Goal: Transaction & Acquisition: Subscribe to service/newsletter

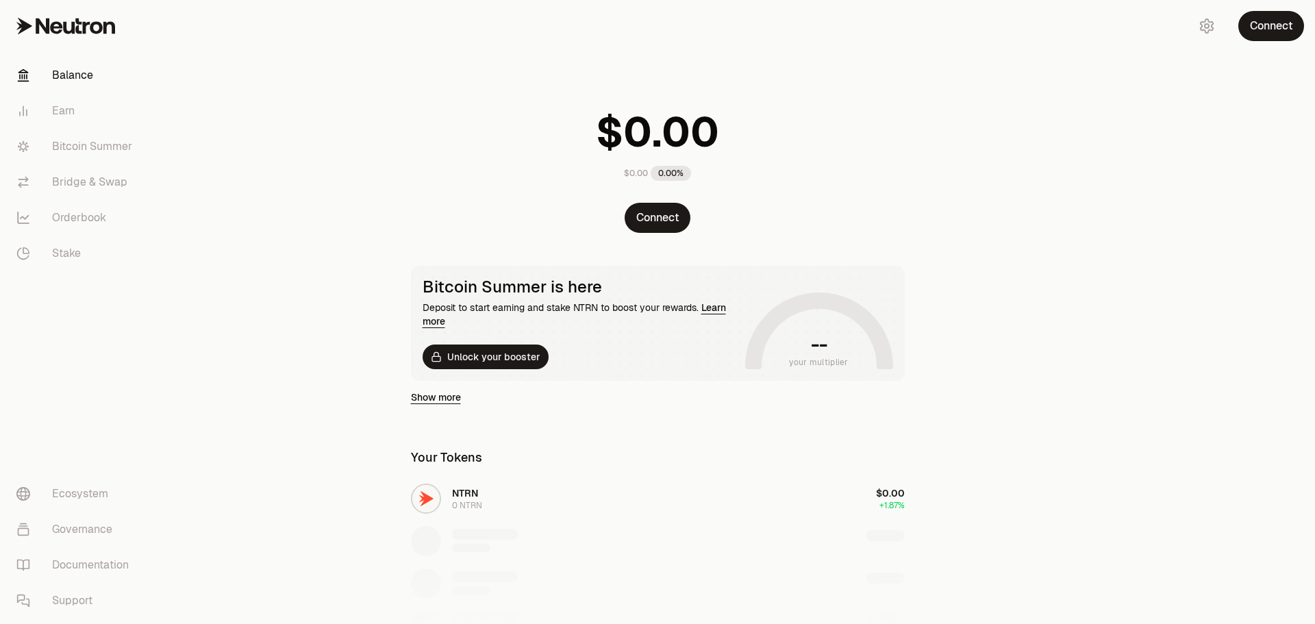
scroll to position [171, 0]
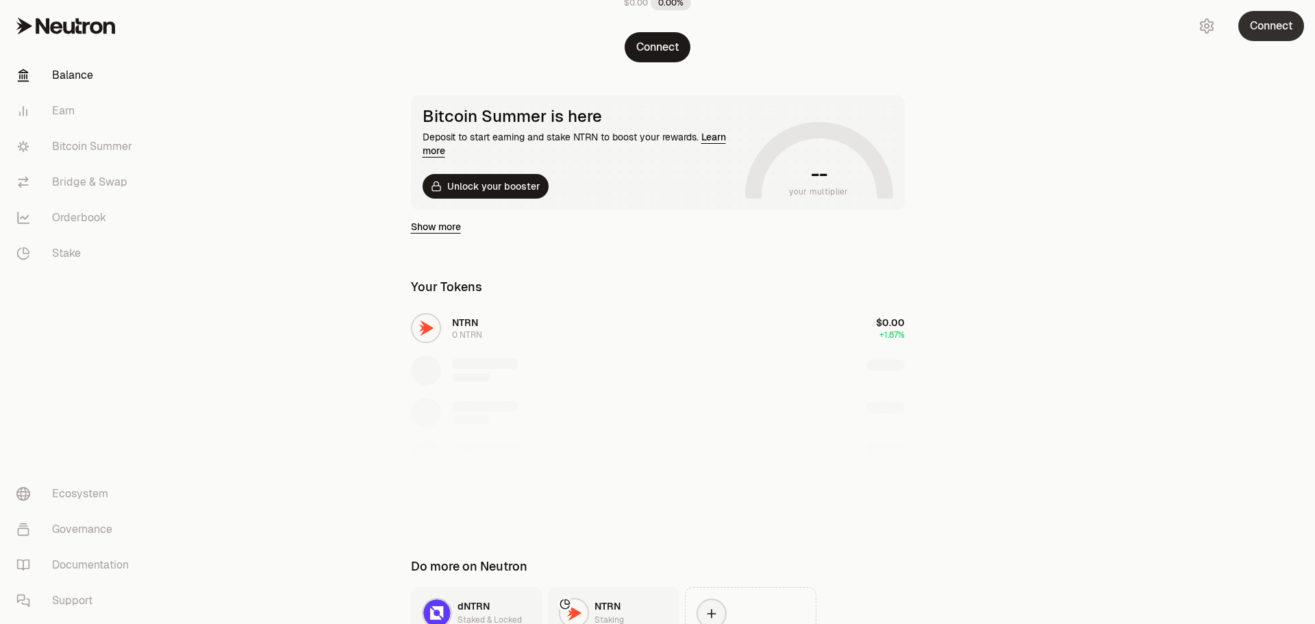
click at [1273, 31] on button "Connect" at bounding box center [1272, 26] width 66 height 30
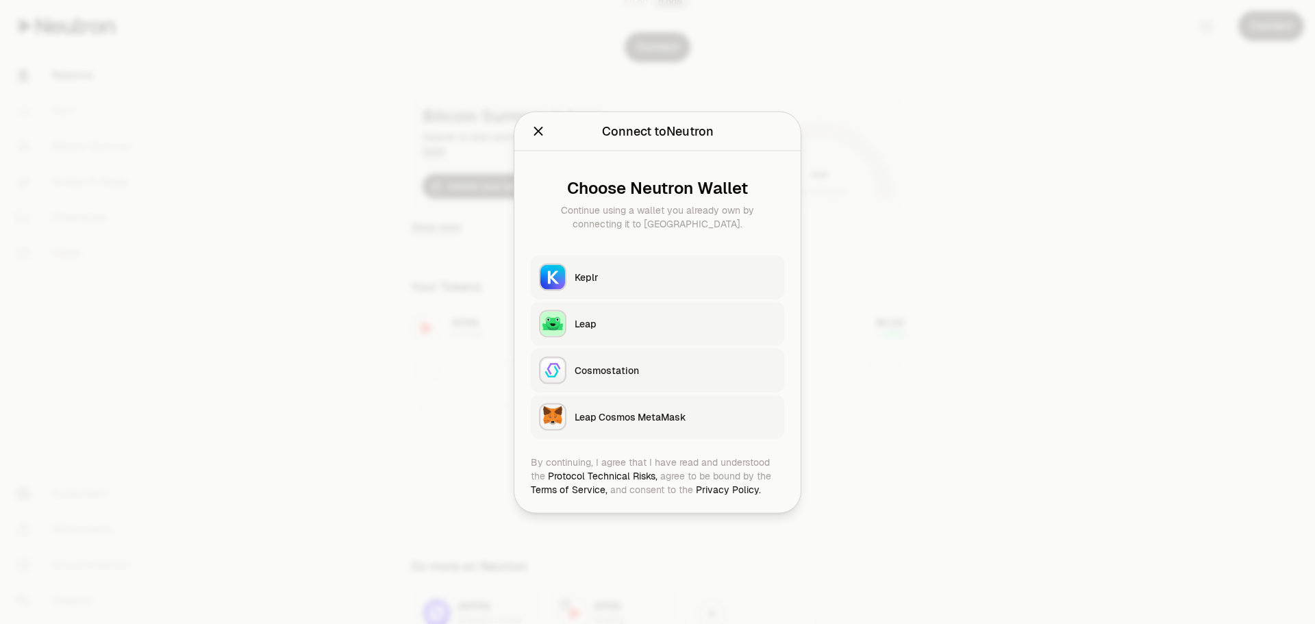
click at [615, 279] on div "Keplr" at bounding box center [675, 277] width 201 height 14
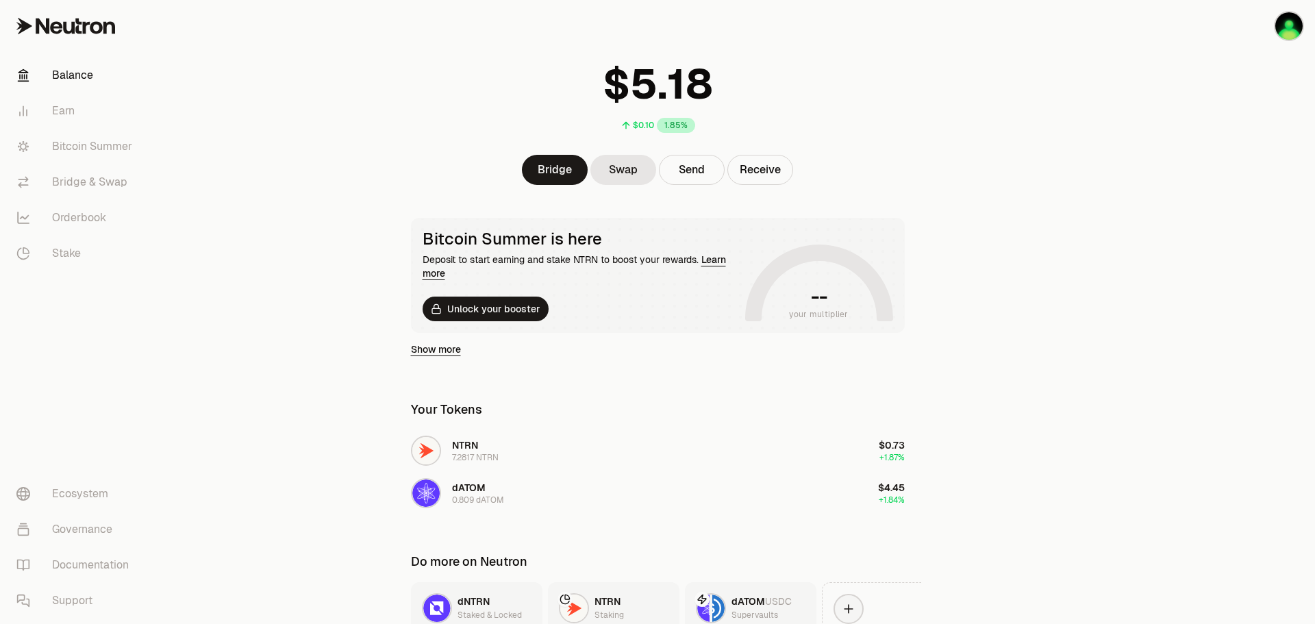
scroll to position [34, 0]
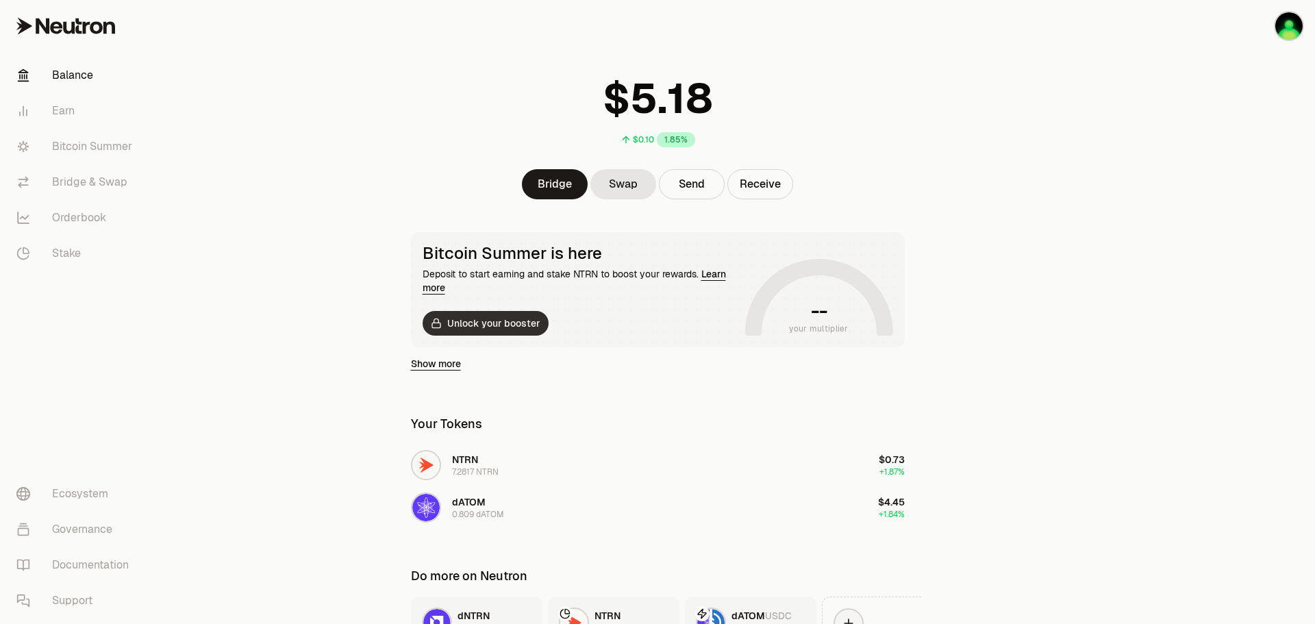
click at [507, 329] on button "Unlock your booster" at bounding box center [486, 323] width 126 height 25
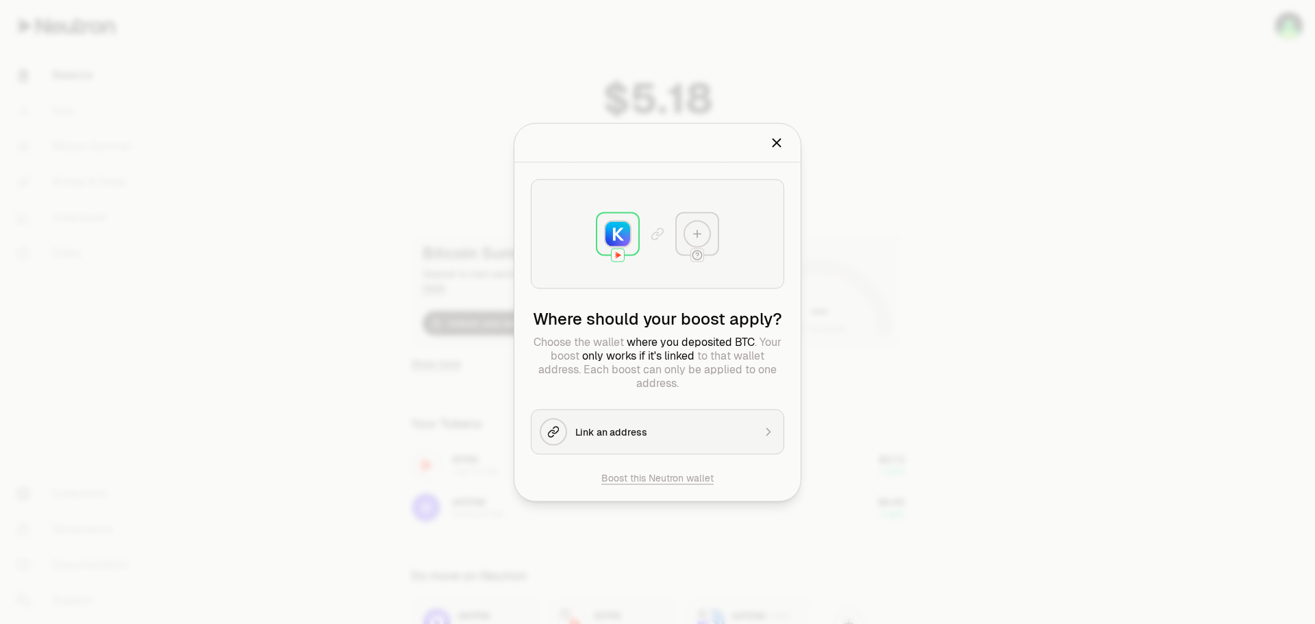
click at [654, 434] on div "Link an address" at bounding box center [664, 432] width 178 height 14
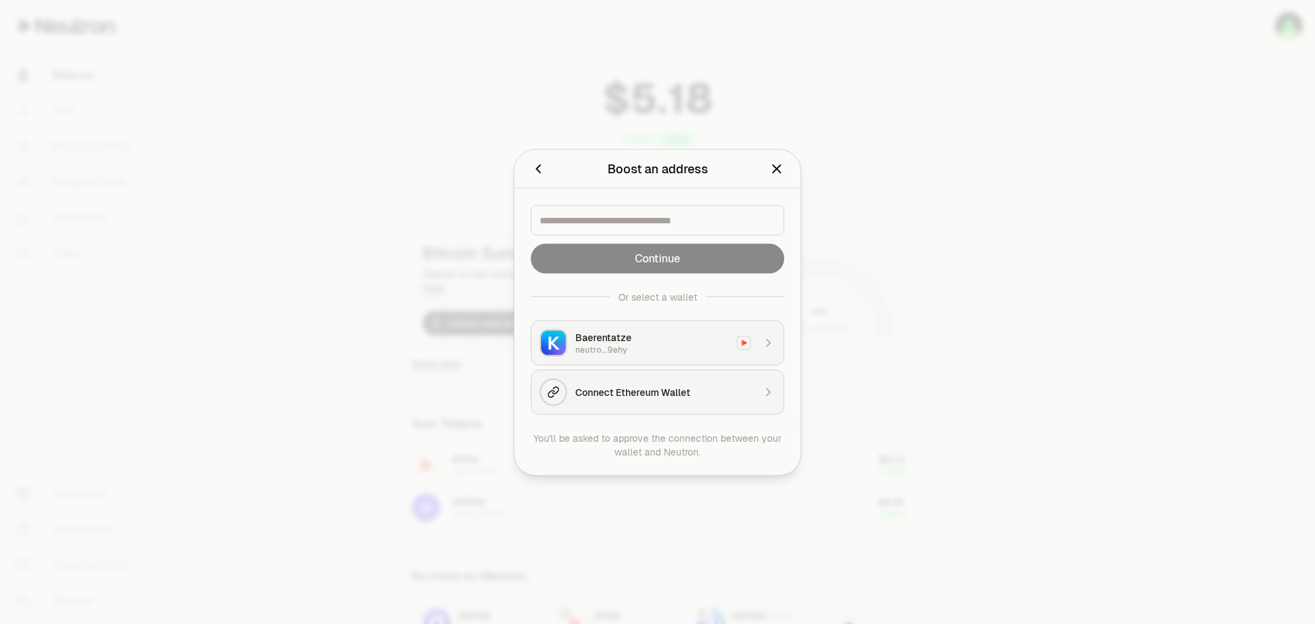
click at [686, 397] on div "Connect Ethereum Wallet" at bounding box center [664, 392] width 178 height 14
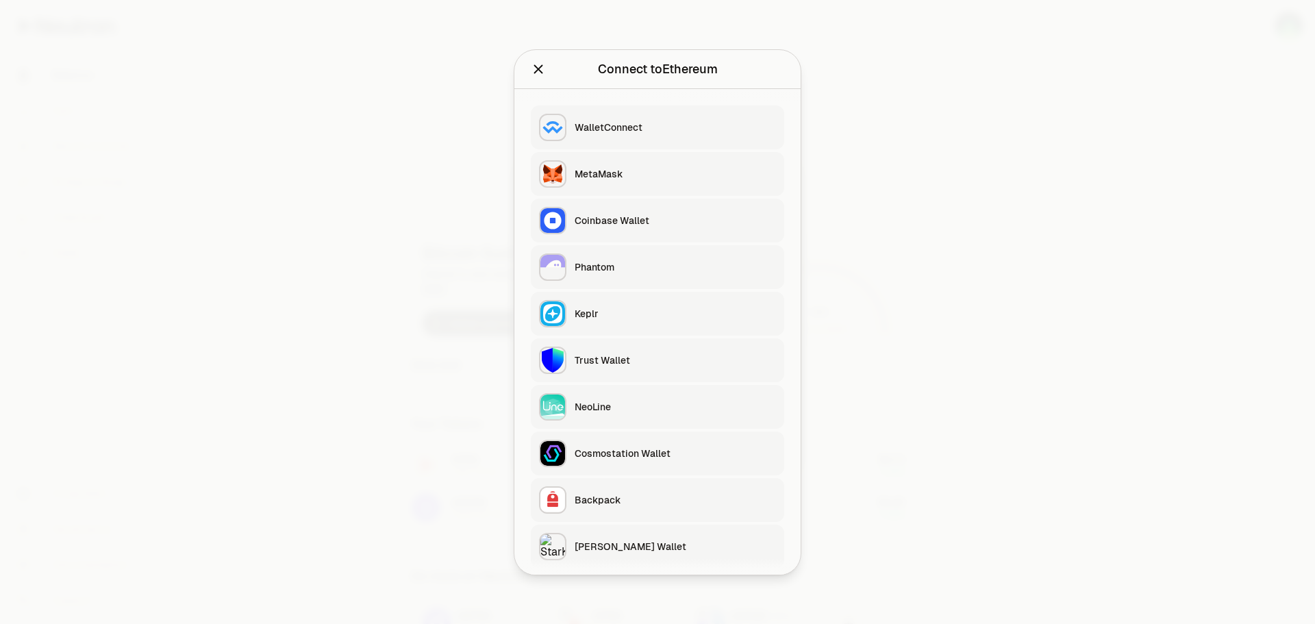
click at [542, 69] on icon "Close" at bounding box center [538, 69] width 15 height 15
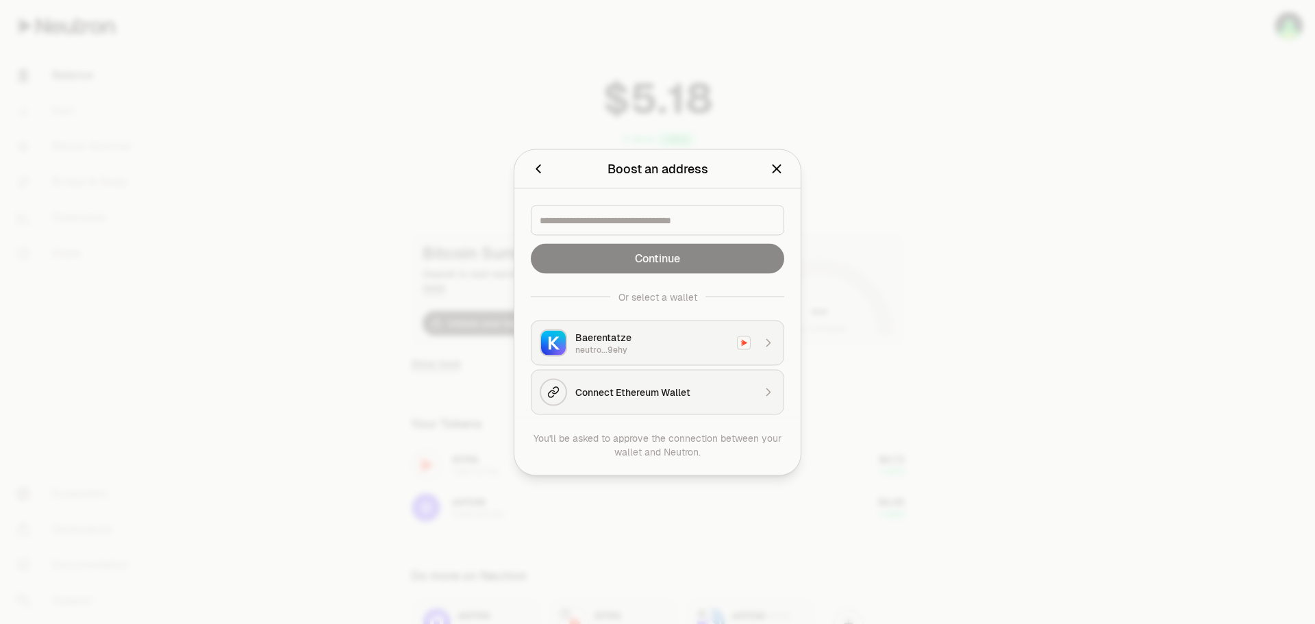
click at [778, 171] on icon "Close" at bounding box center [776, 168] width 15 height 15
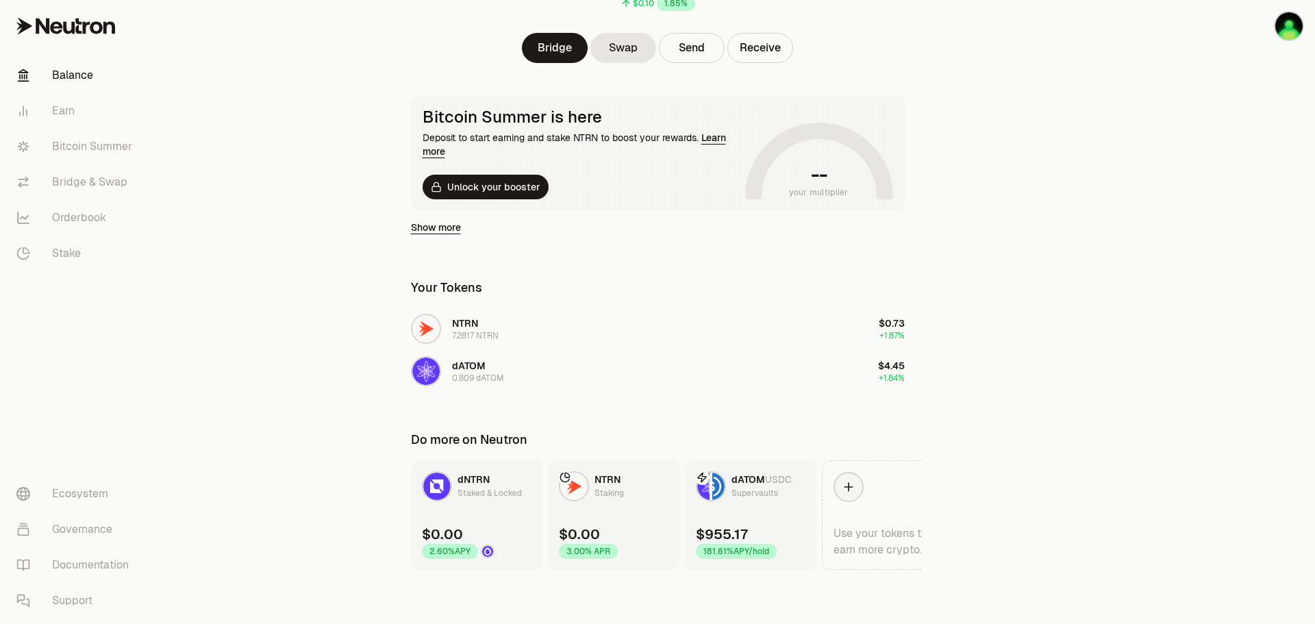
scroll to position [171, 0]
click at [771, 484] on span "USDC" at bounding box center [778, 479] width 27 height 12
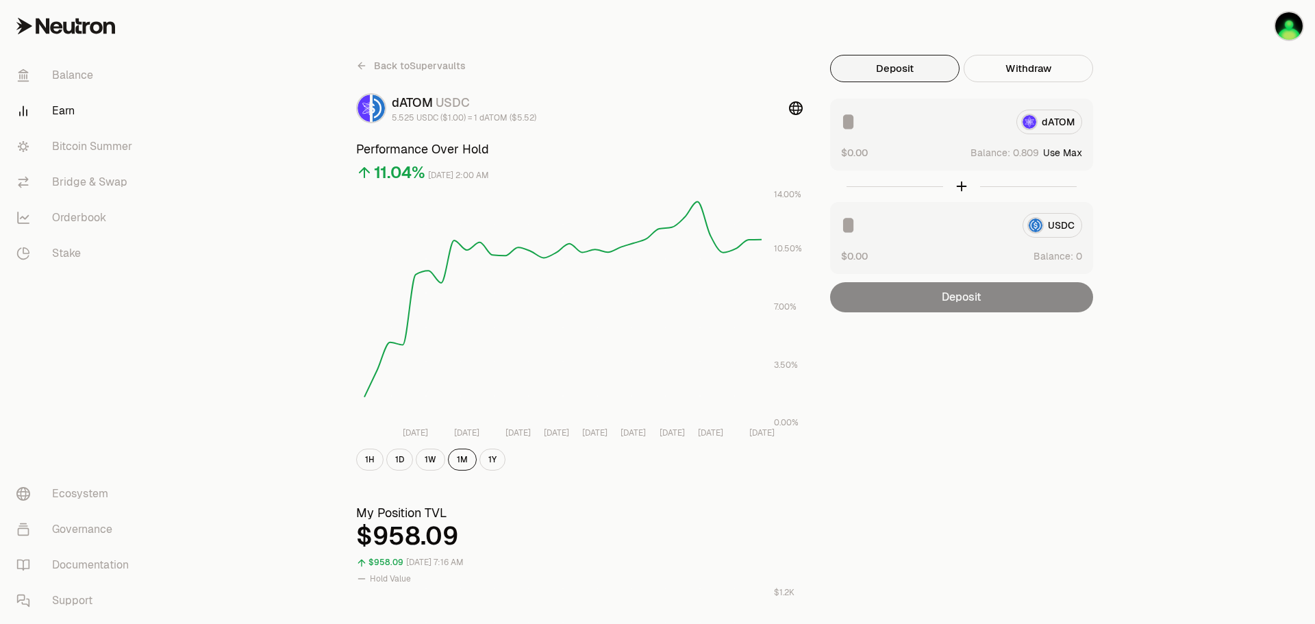
click at [62, 113] on link "Earn" at bounding box center [76, 111] width 142 height 36
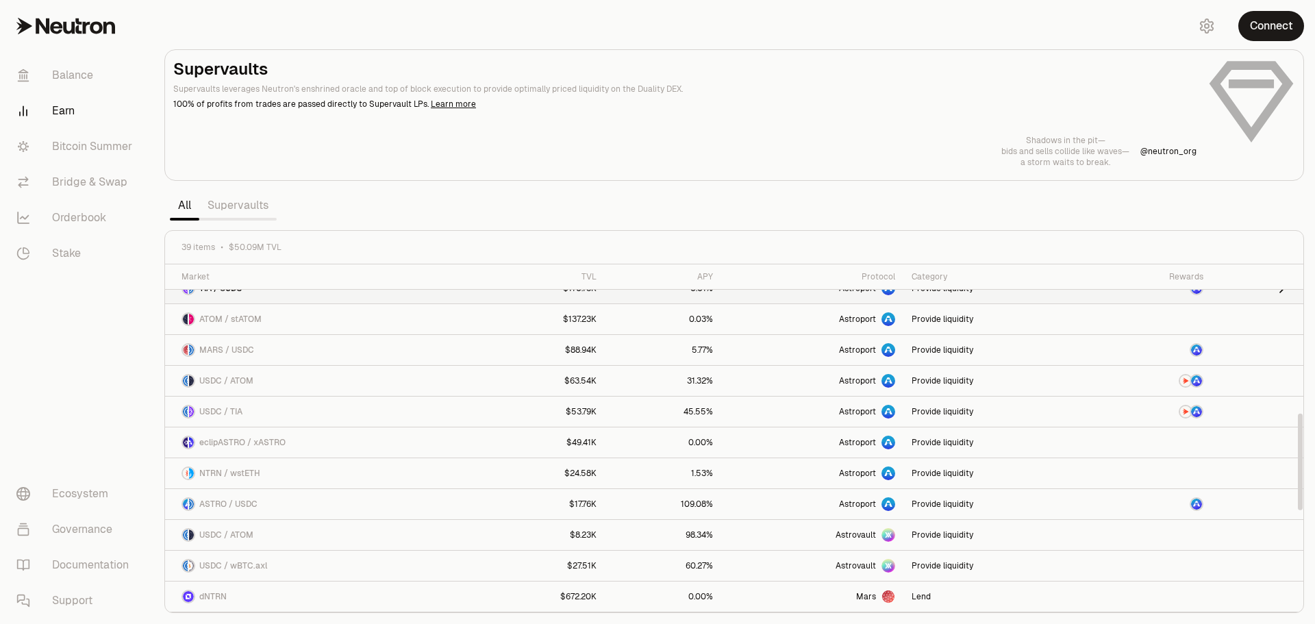
scroll to position [331, 0]
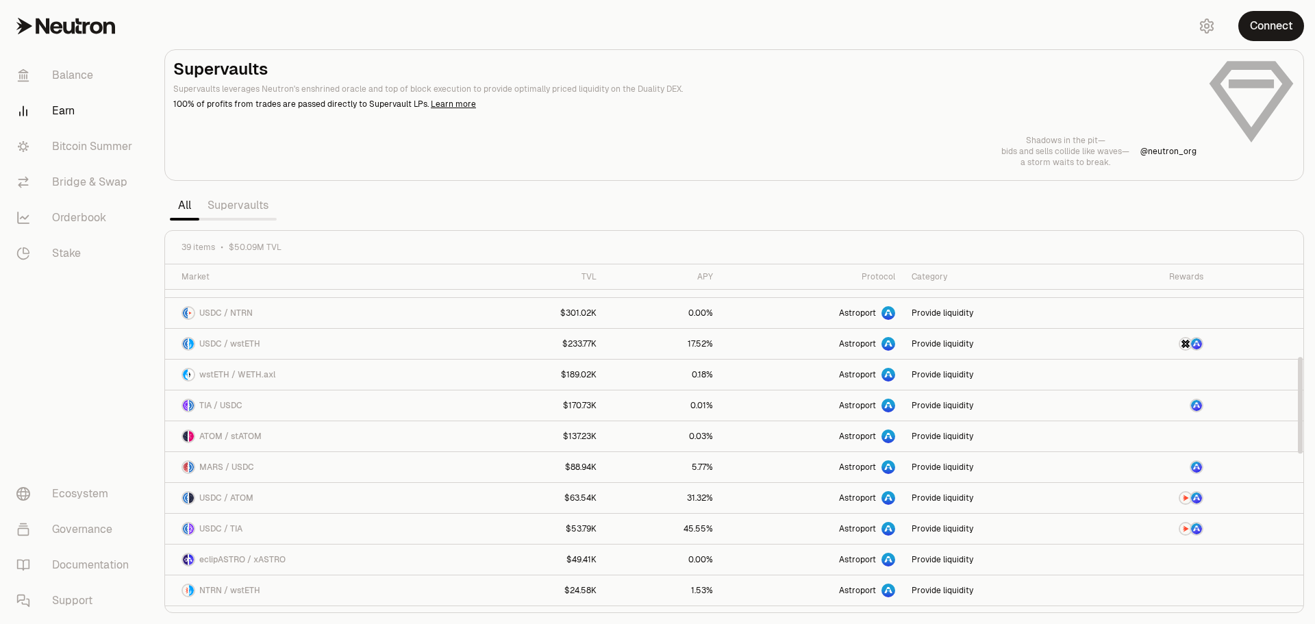
click at [237, 209] on link "Supervaults" at bounding box center [237, 205] width 77 height 27
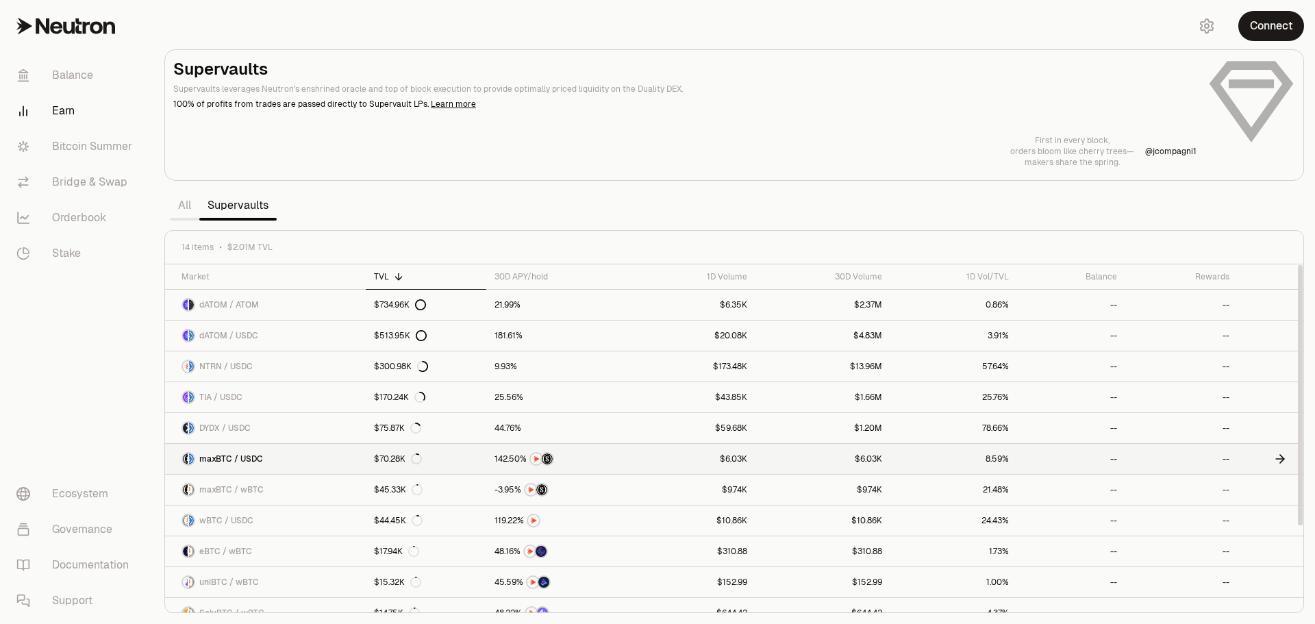
click at [259, 459] on span "maxBTC / USDC" at bounding box center [231, 458] width 64 height 11
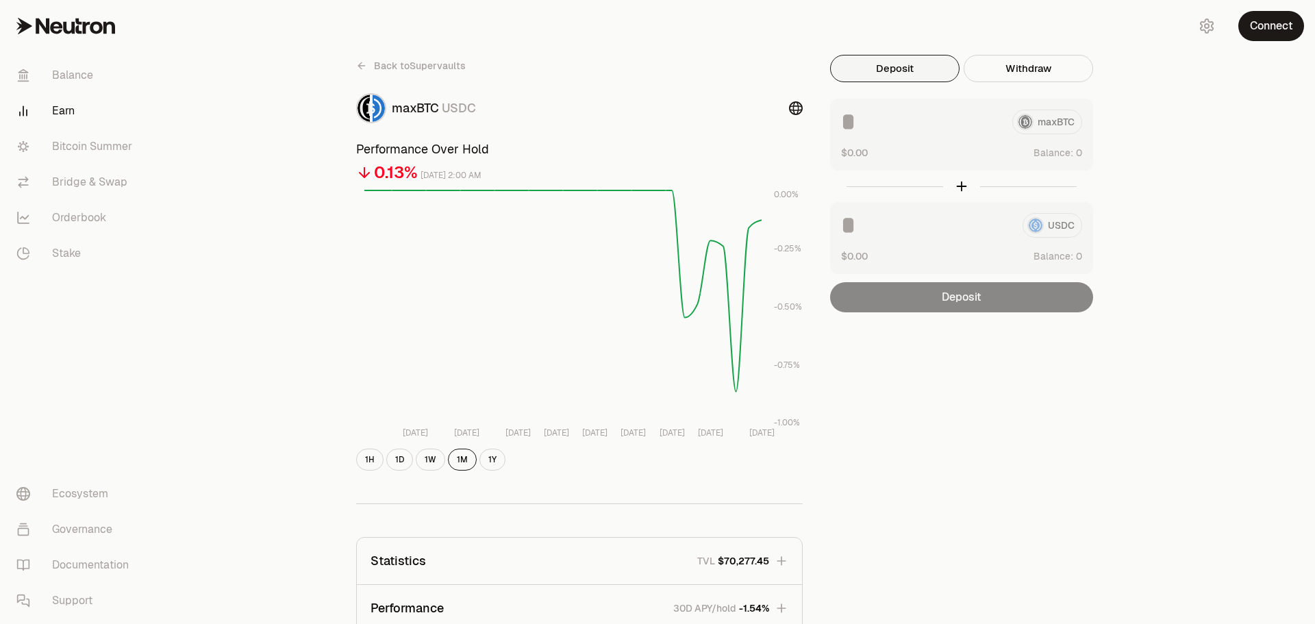
click at [799, 110] on icon at bounding box center [796, 108] width 14 height 14
click at [68, 249] on link "Stake" at bounding box center [76, 254] width 142 height 36
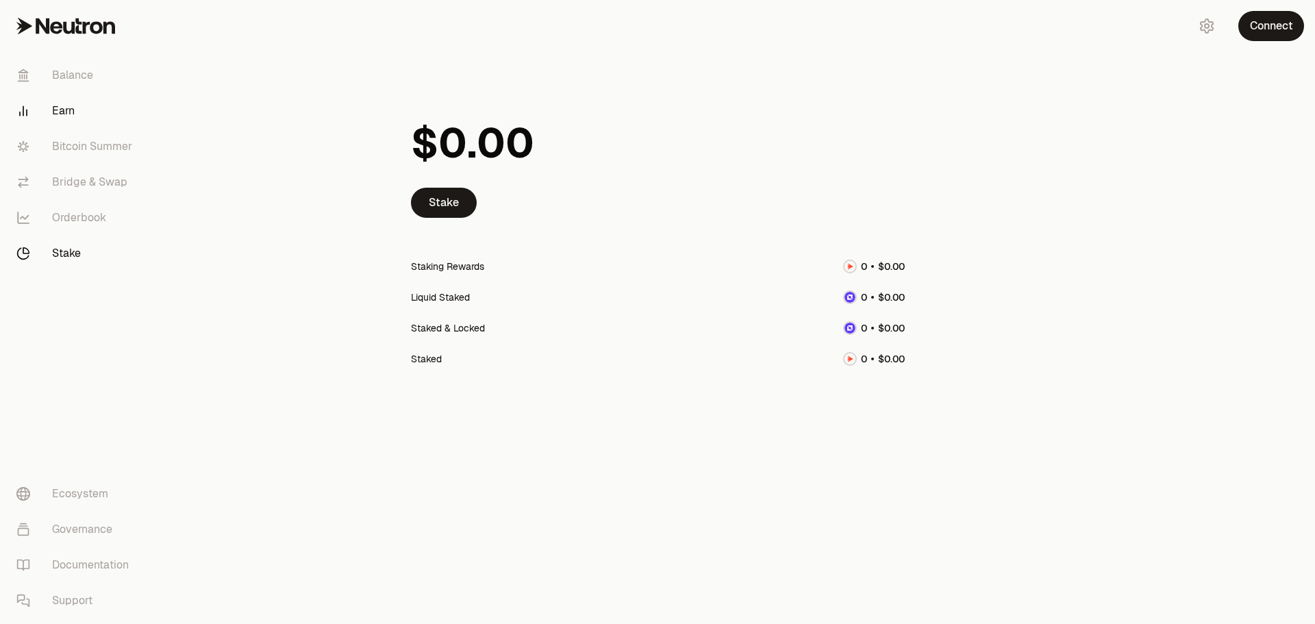
click at [60, 116] on link "Earn" at bounding box center [76, 111] width 142 height 36
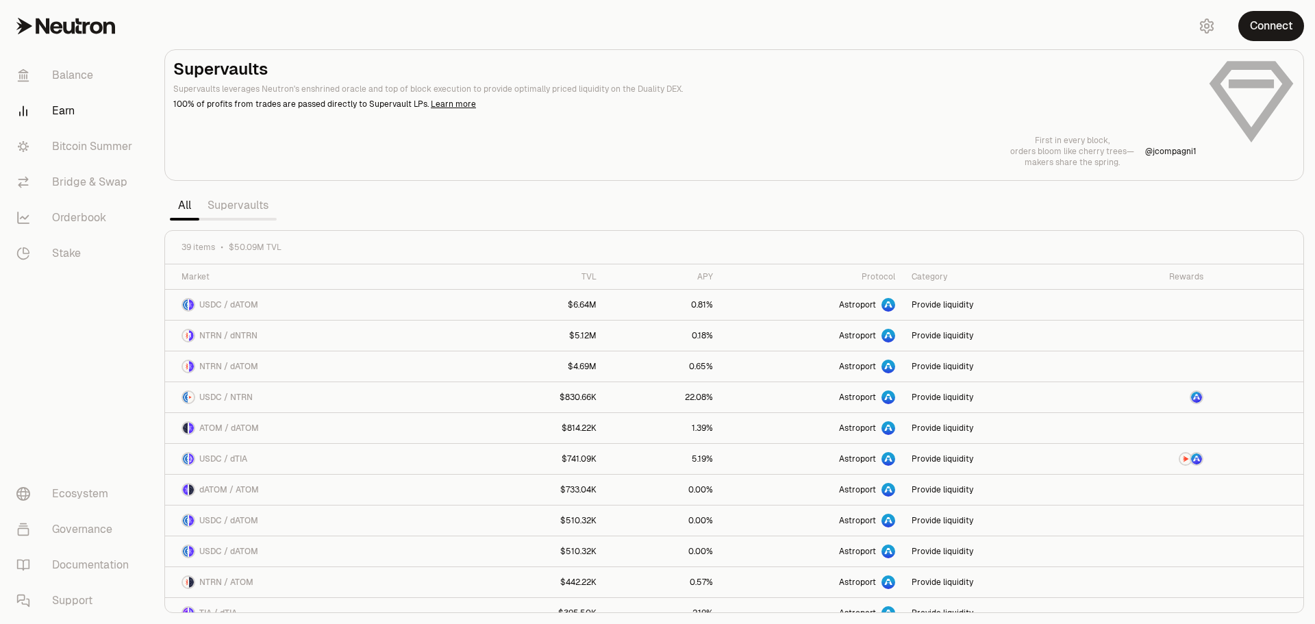
click at [242, 208] on link "Supervaults" at bounding box center [237, 205] width 77 height 27
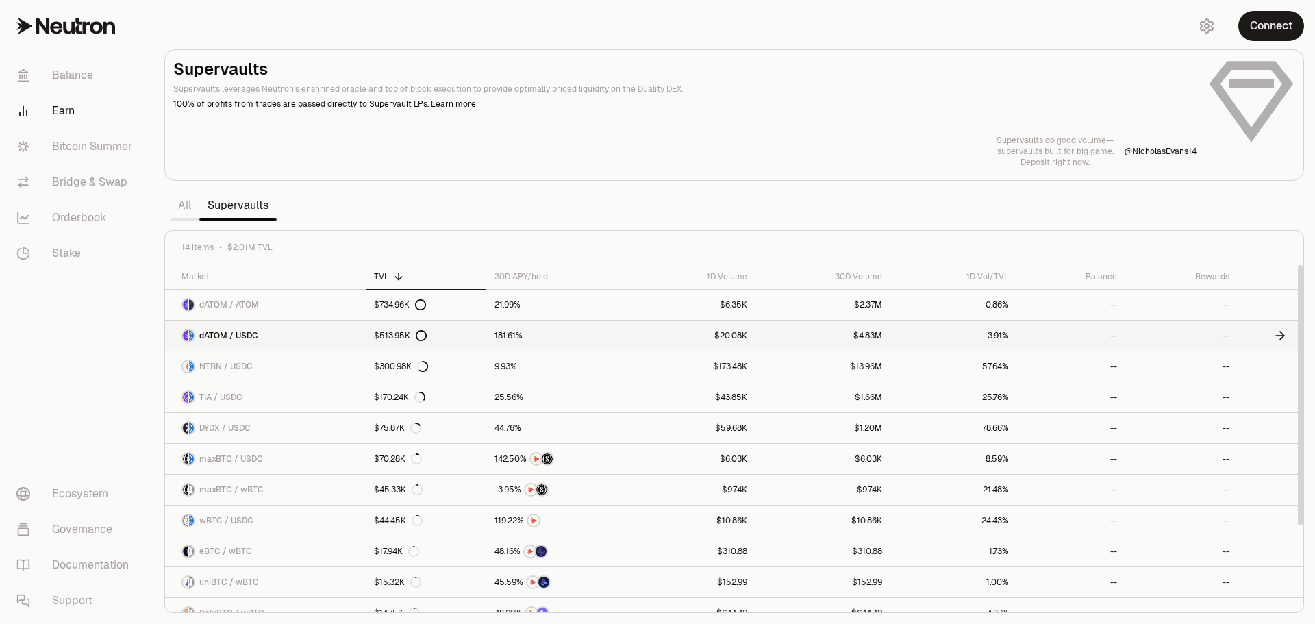
click at [266, 338] on link "dATOM / USDC" at bounding box center [265, 336] width 201 height 30
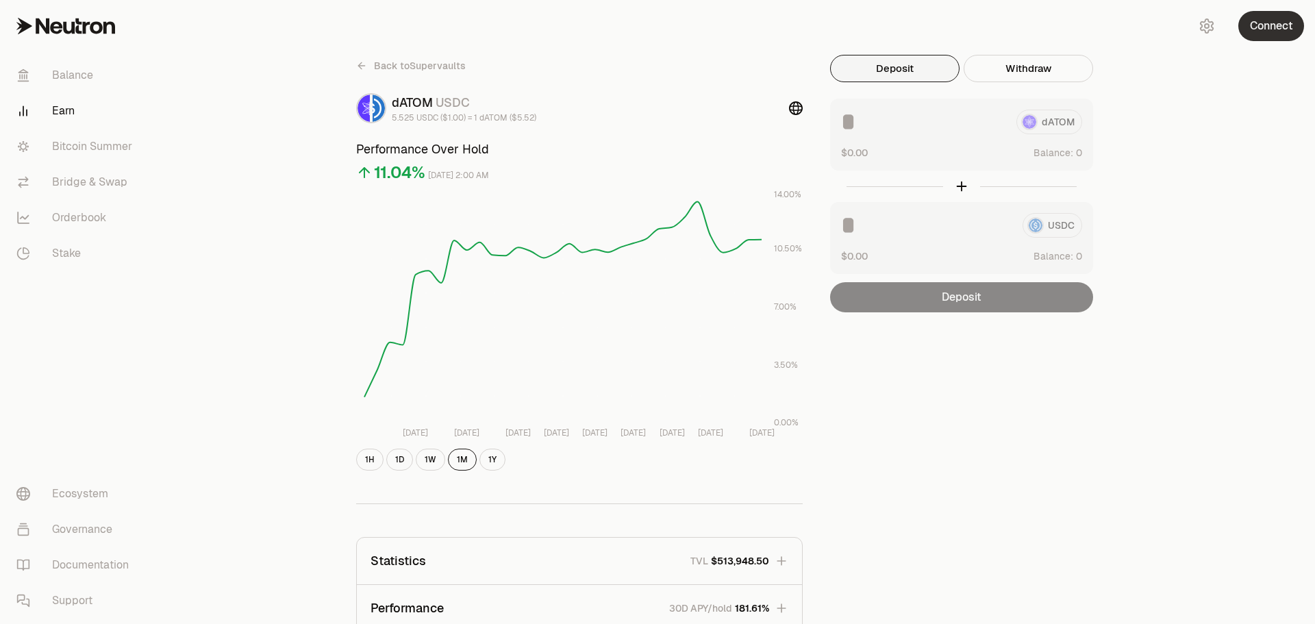
click at [1289, 32] on button "Connect" at bounding box center [1272, 26] width 66 height 30
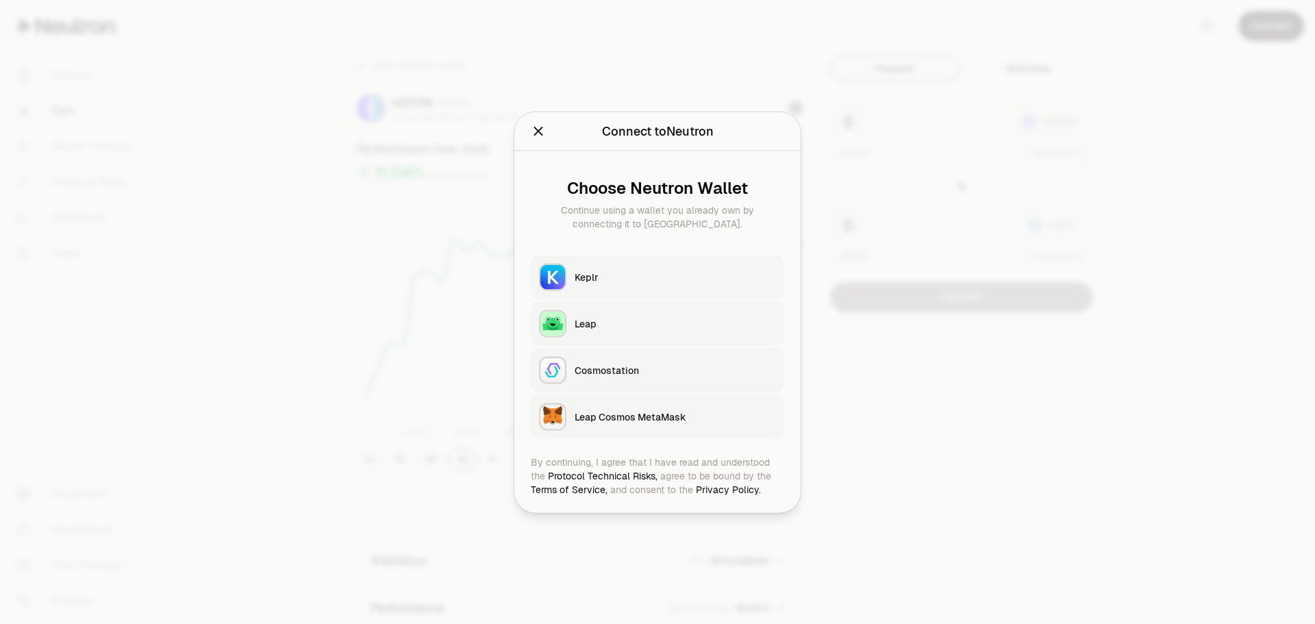
click at [608, 278] on div "Keplr" at bounding box center [675, 277] width 201 height 14
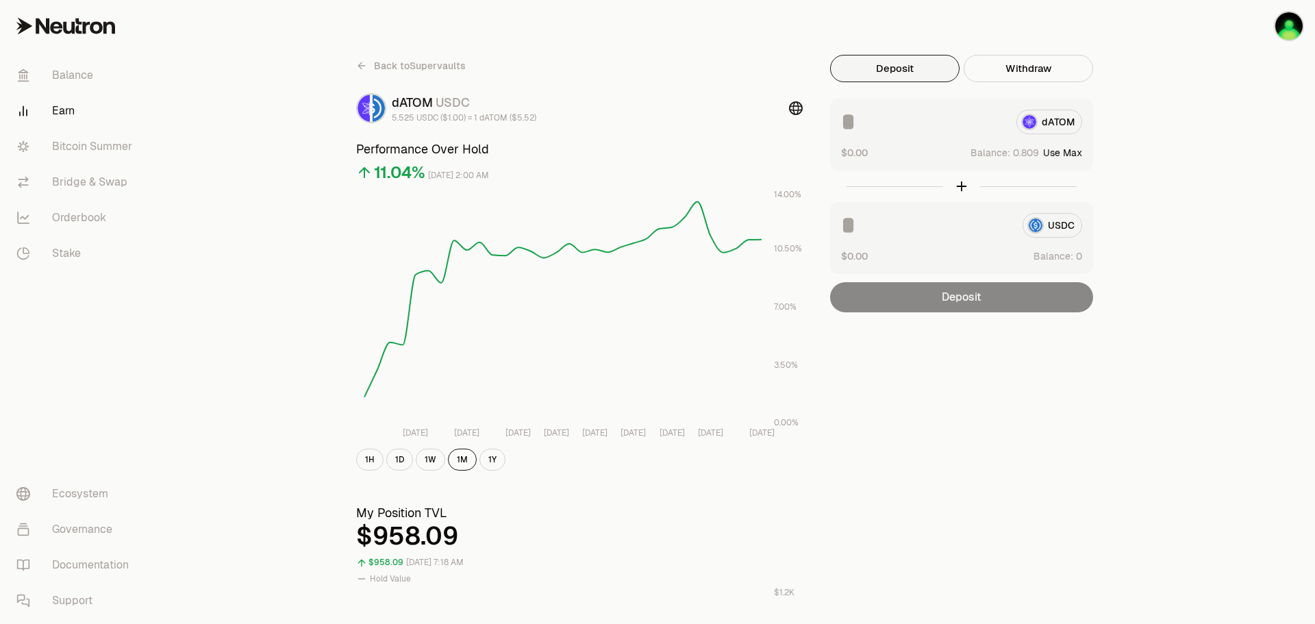
click at [793, 111] on icon at bounding box center [796, 108] width 14 height 14
click at [64, 110] on link "Earn" at bounding box center [76, 111] width 142 height 36
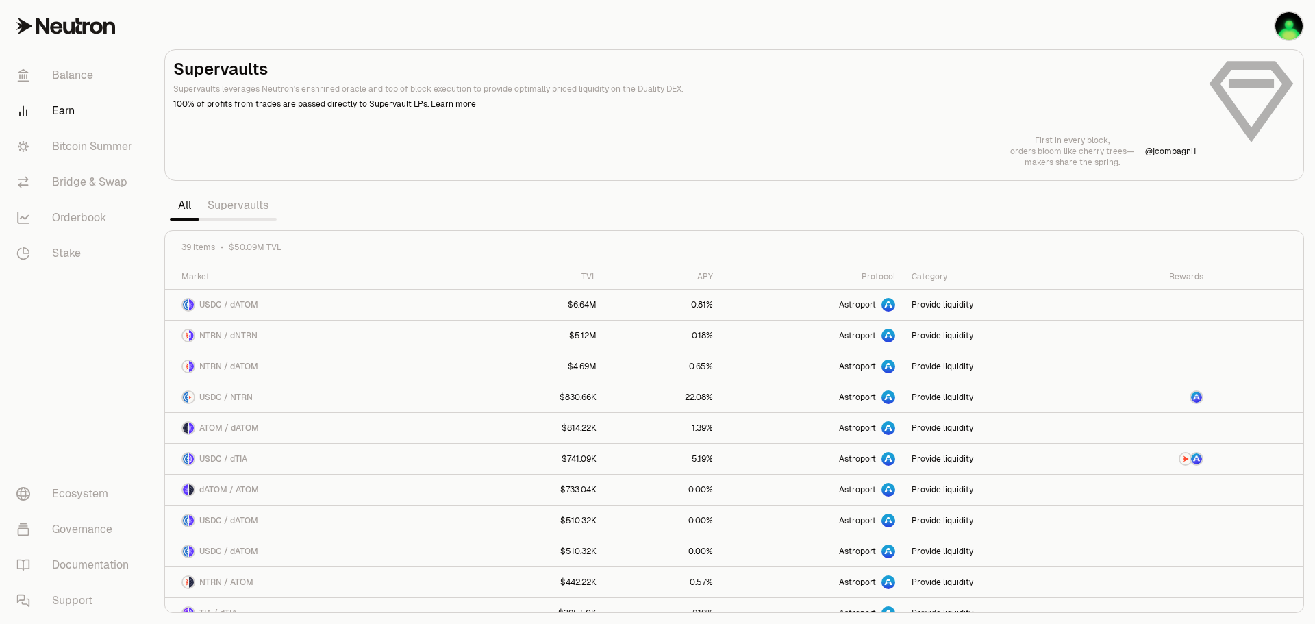
click at [245, 199] on link "Supervaults" at bounding box center [237, 205] width 77 height 27
